Goal: Information Seeking & Learning: Learn about a topic

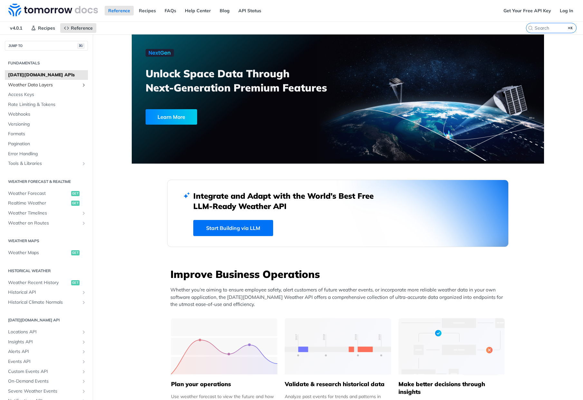
click at [33, 83] on span "Weather Data Layers" at bounding box center [44, 85] width 72 height 6
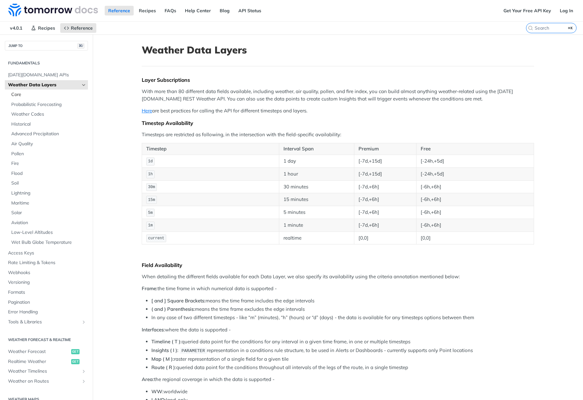
click at [21, 95] on span "Core" at bounding box center [48, 95] width 75 height 6
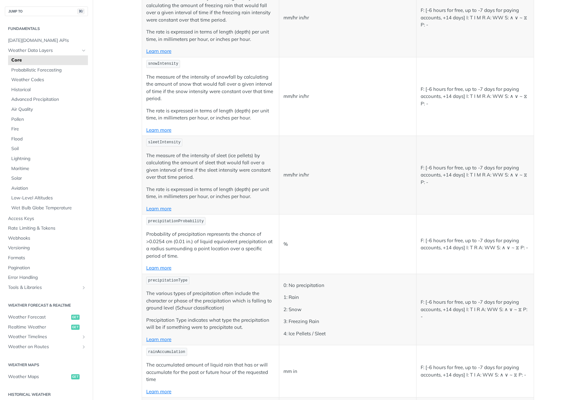
scroll to position [734, 0]
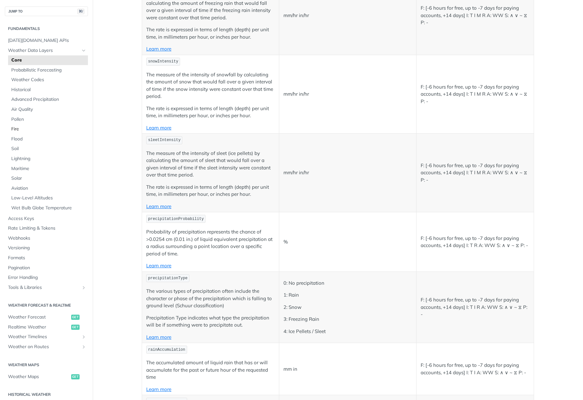
click at [16, 128] on span "Fire" at bounding box center [48, 129] width 75 height 6
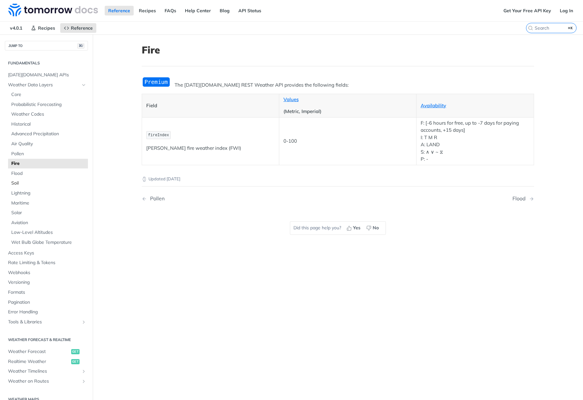
click at [17, 182] on span "Soil" at bounding box center [48, 183] width 75 height 6
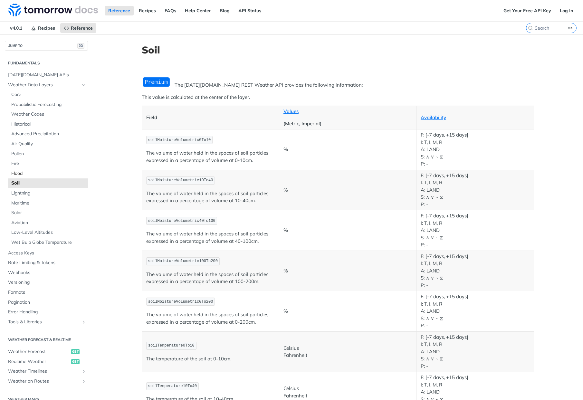
click at [20, 175] on span "Flood" at bounding box center [48, 173] width 75 height 6
